Goal: Transaction & Acquisition: Purchase product/service

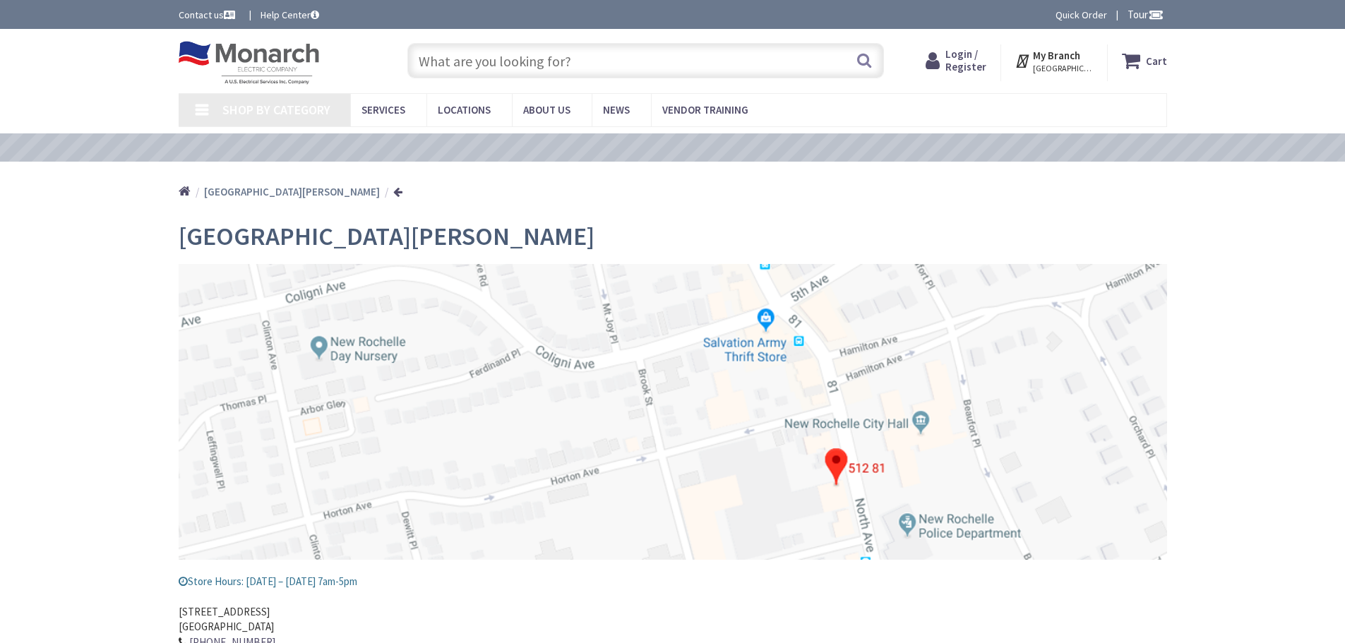
type input "[PERSON_NAME][GEOGRAPHIC_DATA], [GEOGRAPHIC_DATA]"
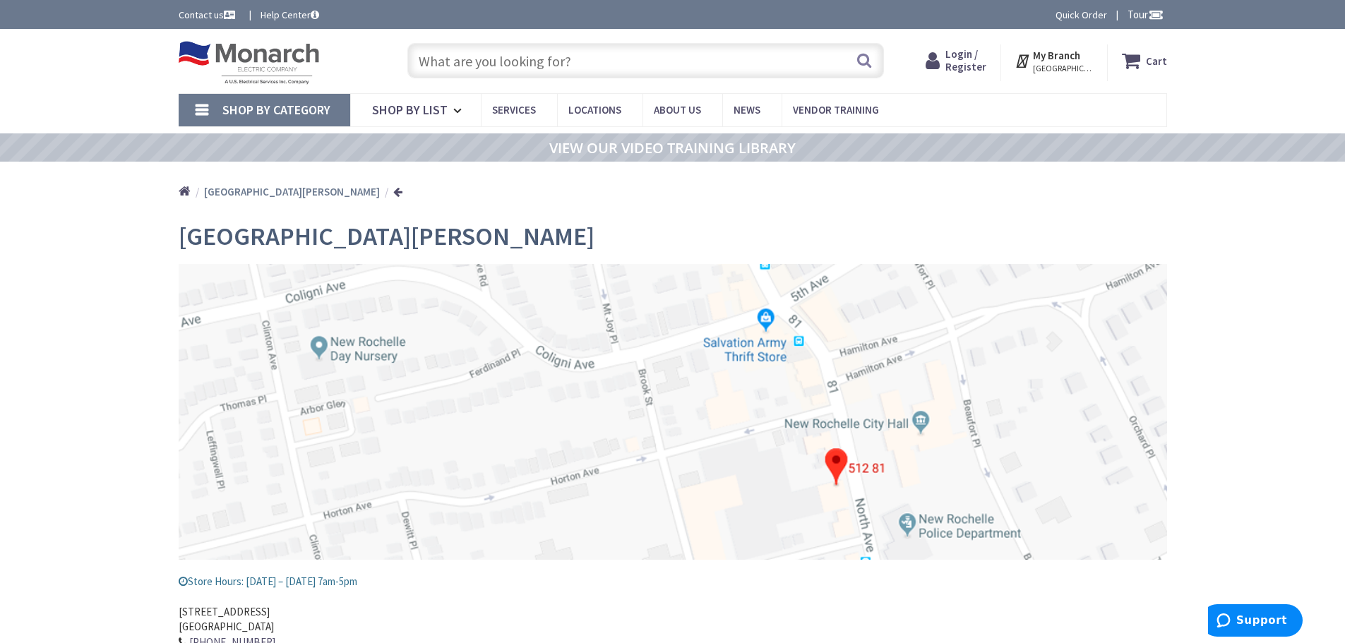
click at [309, 108] on span "Shop By Category" at bounding box center [276, 110] width 108 height 16
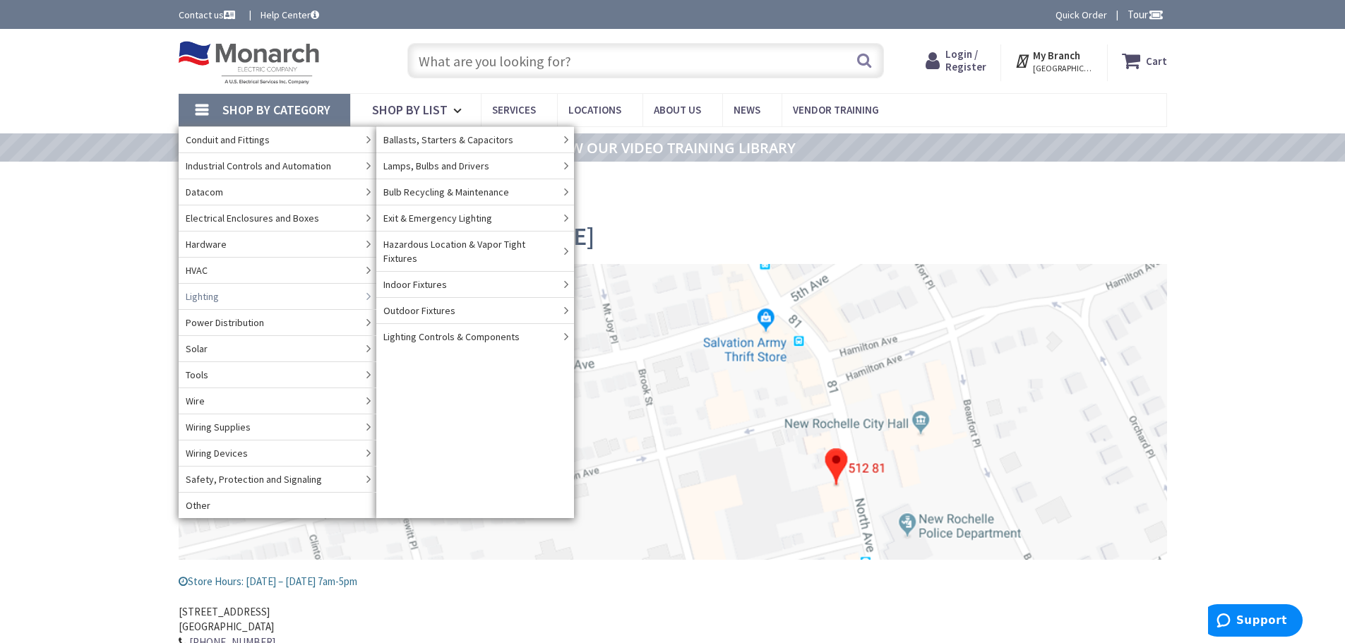
click at [285, 301] on link "Lighting" at bounding box center [278, 296] width 198 height 26
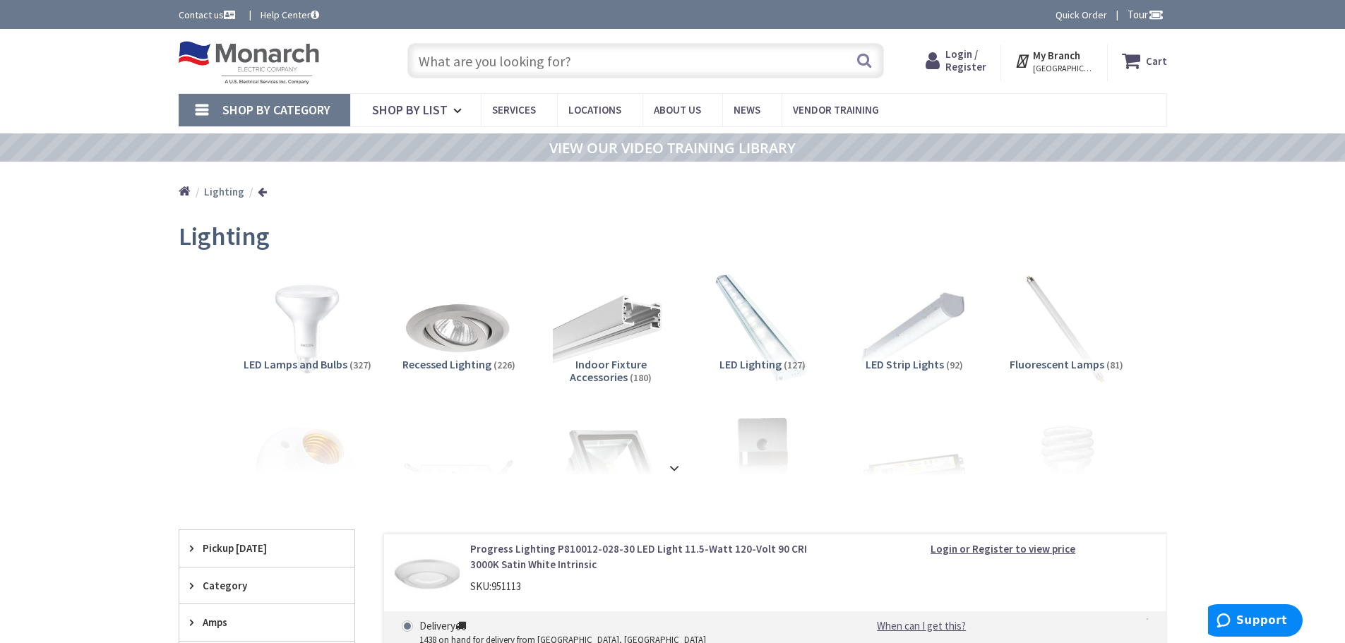
click at [564, 59] on input "text" at bounding box center [645, 60] width 477 height 35
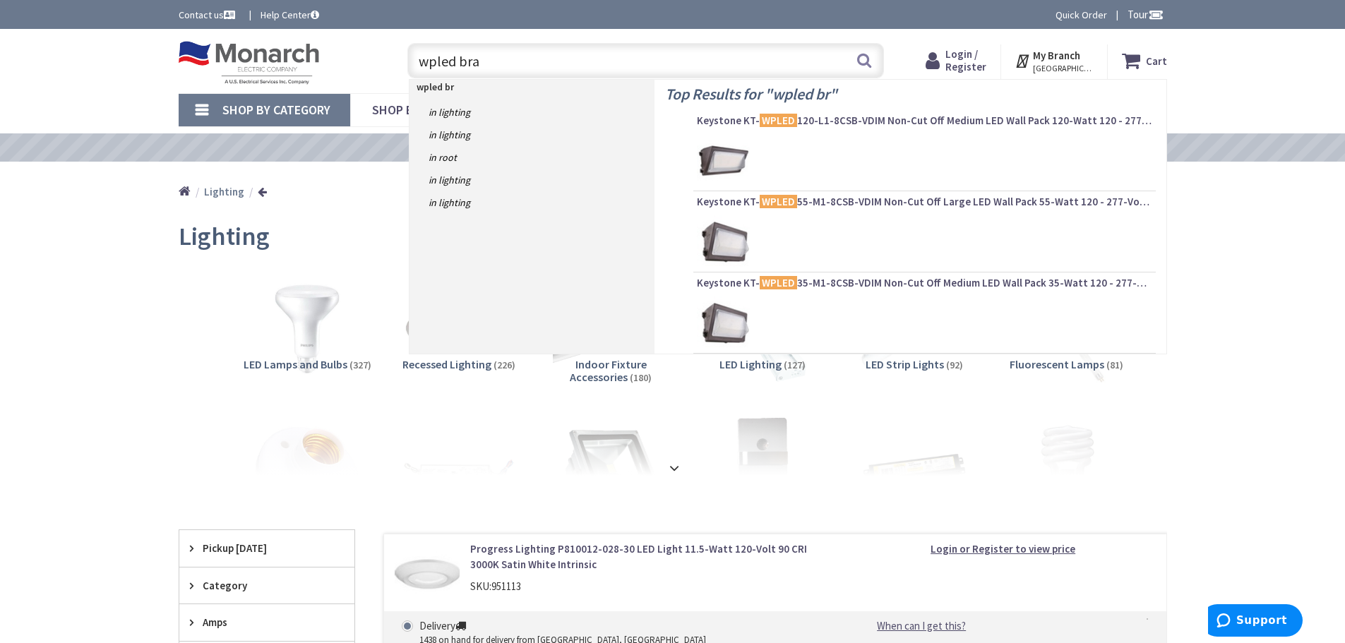
type input "wpled brab"
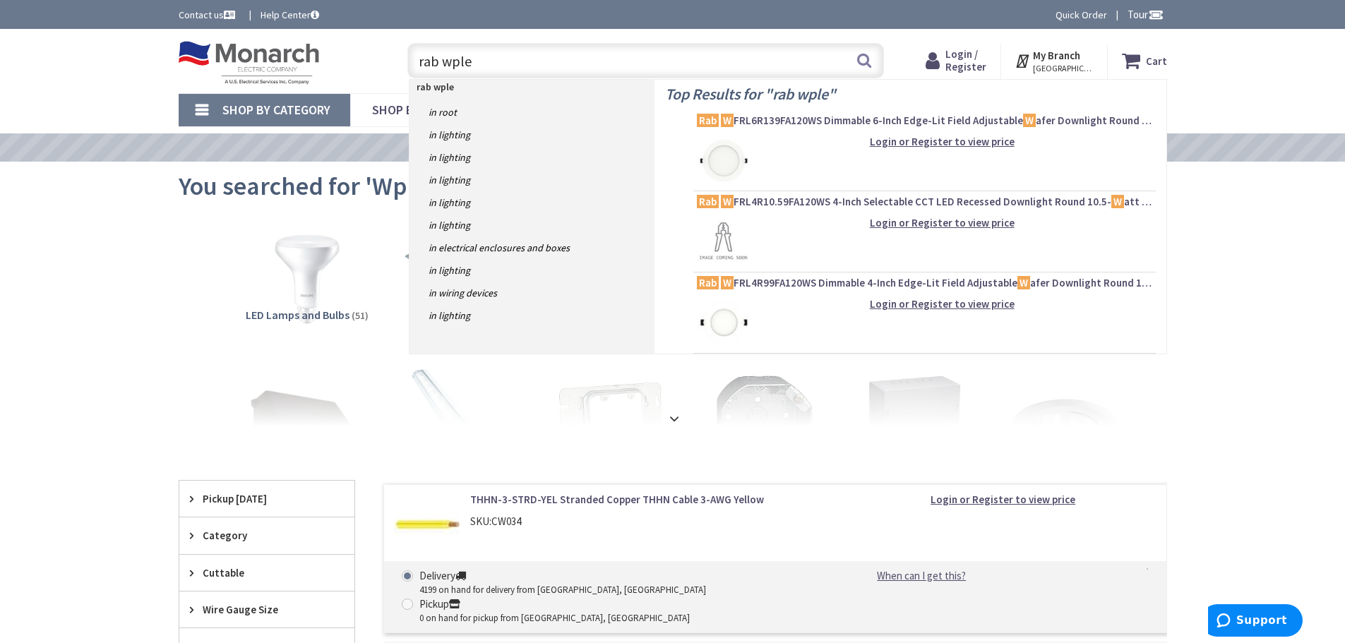
type input "rab wpled"
